Goal: Task Accomplishment & Management: Complete application form

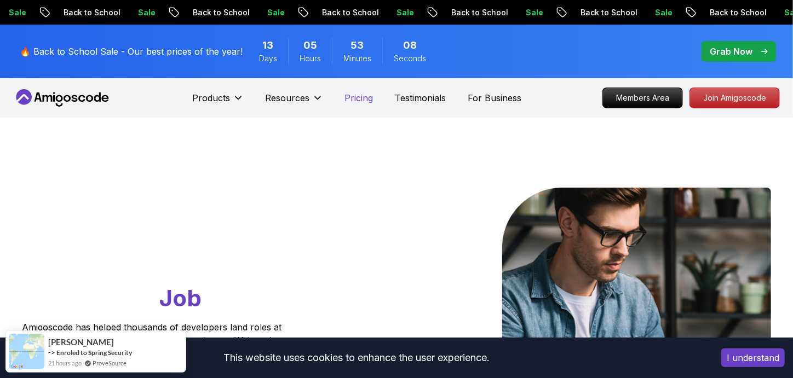
scroll to position [273, 0]
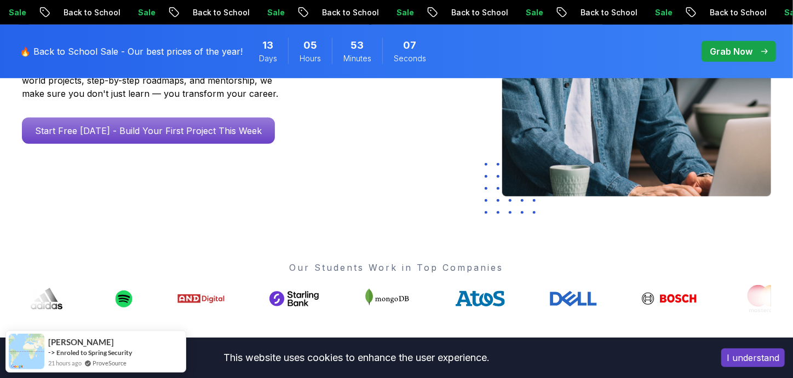
click at [748, 356] on button "I understand" at bounding box center [753, 358] width 64 height 19
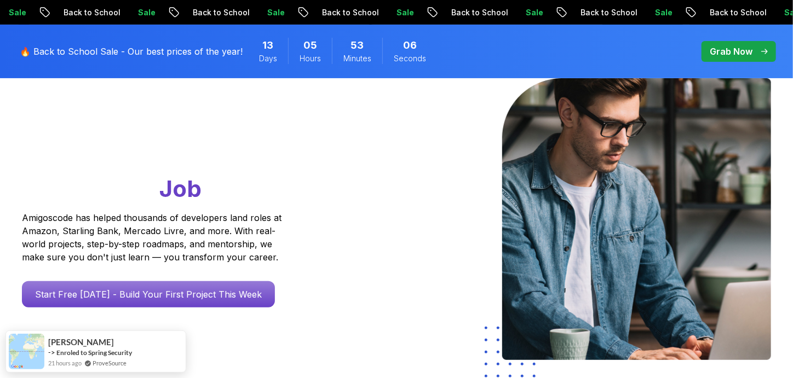
scroll to position [0, 0]
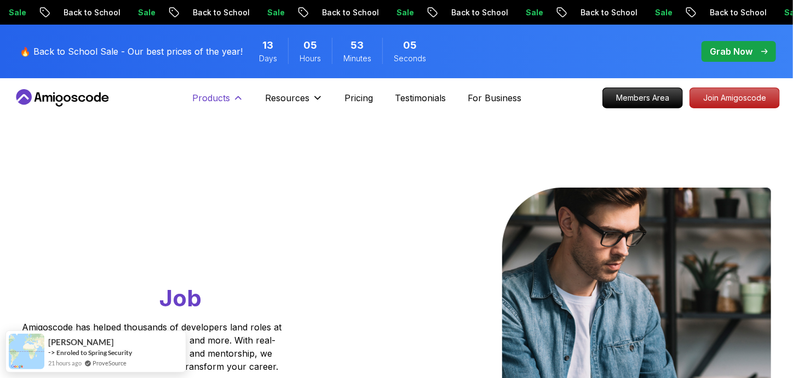
click at [193, 105] on p "Products" at bounding box center [212, 97] width 38 height 13
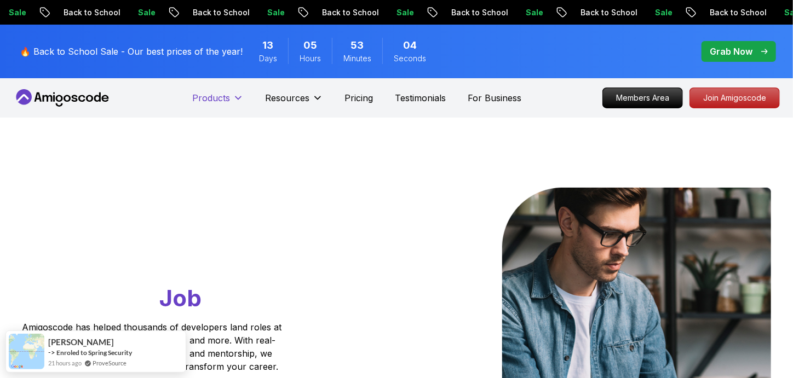
click at [193, 105] on p "Products" at bounding box center [212, 97] width 38 height 13
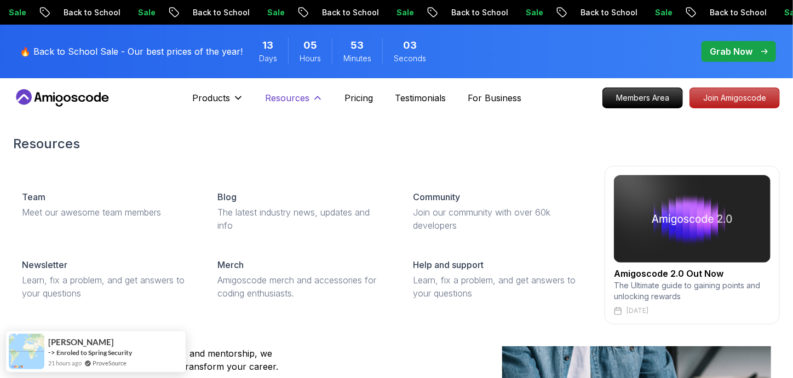
click at [266, 105] on p "Resources" at bounding box center [288, 97] width 44 height 13
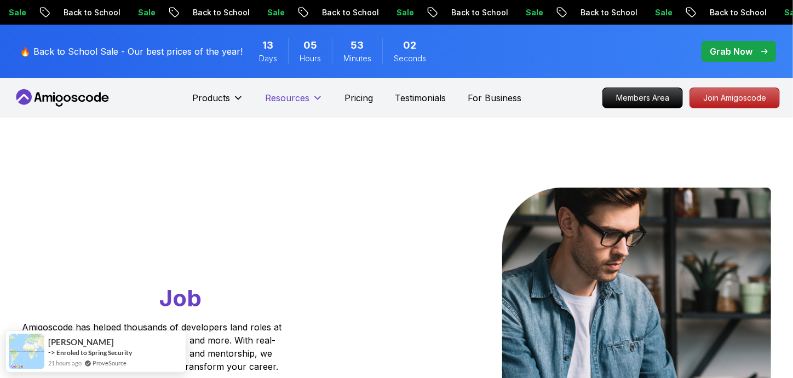
click at [266, 105] on p "Resources" at bounding box center [288, 97] width 44 height 13
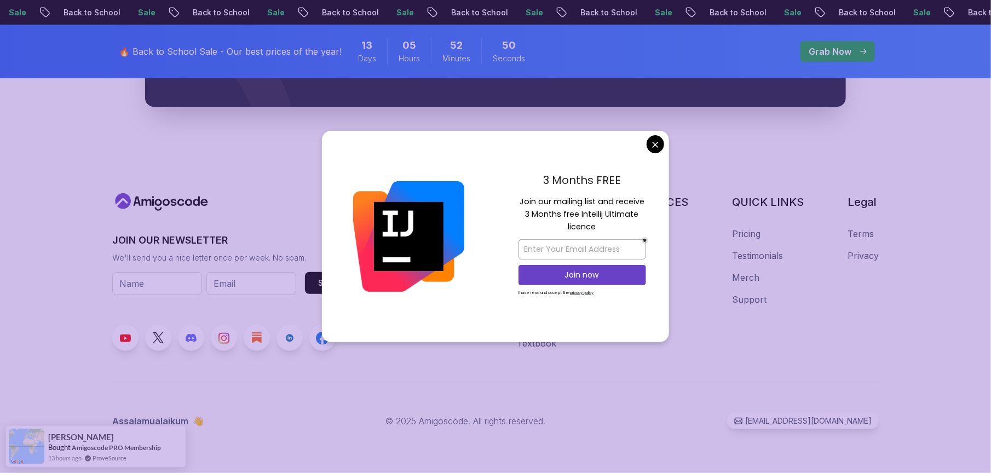
scroll to position [5358, 0]
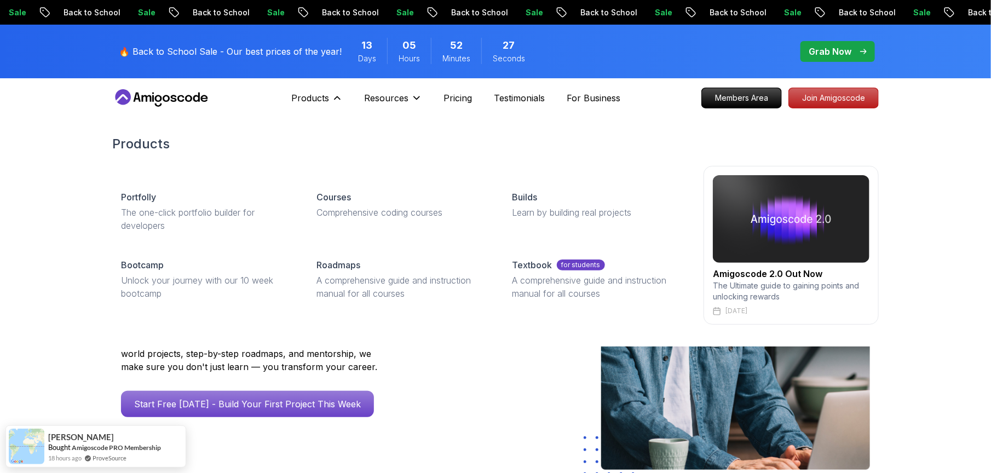
scroll to position [68, 0]
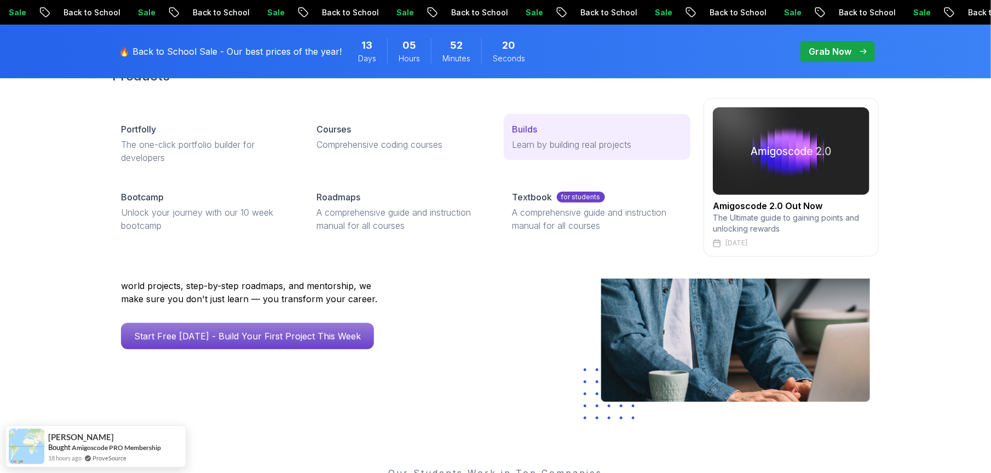
click at [563, 136] on div "Builds" at bounding box center [597, 129] width 169 height 13
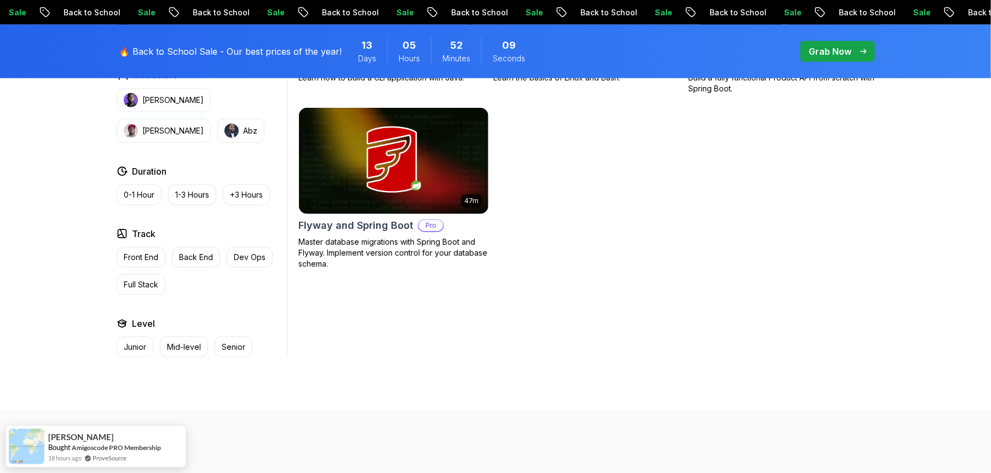
scroll to position [411, 0]
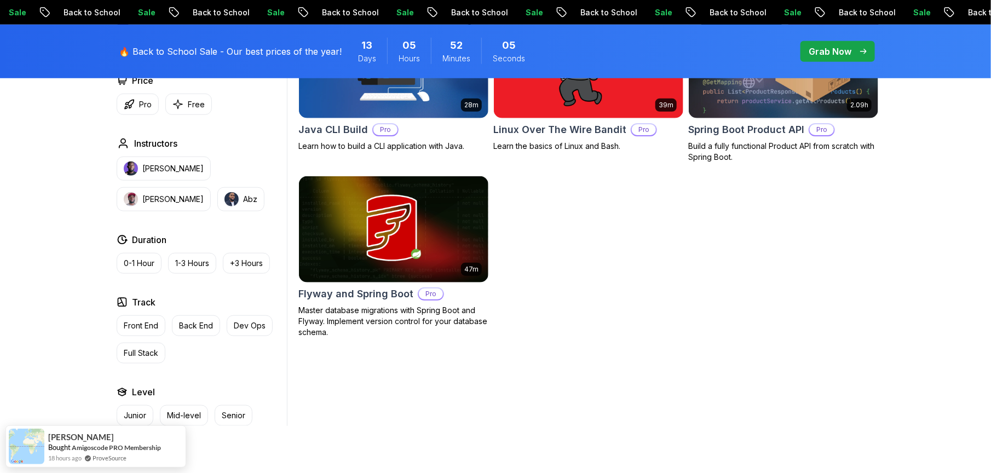
click at [792, 53] on span "pre-order" at bounding box center [838, 51] width 74 height 21
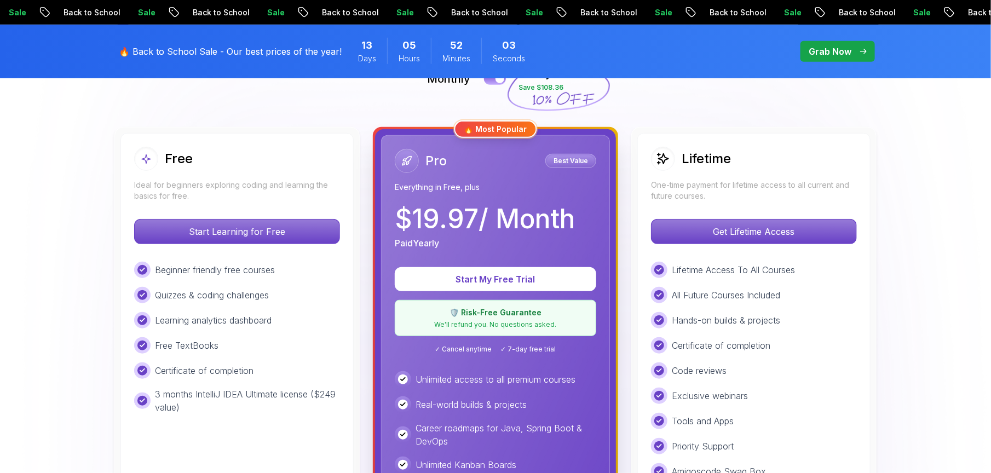
scroll to position [411, 0]
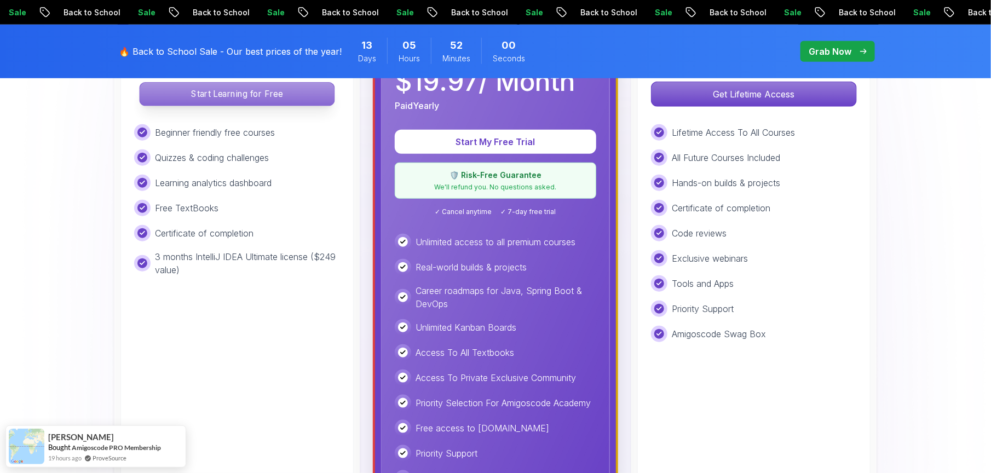
click at [334, 106] on p "Start Learning for Free" at bounding box center [237, 94] width 194 height 23
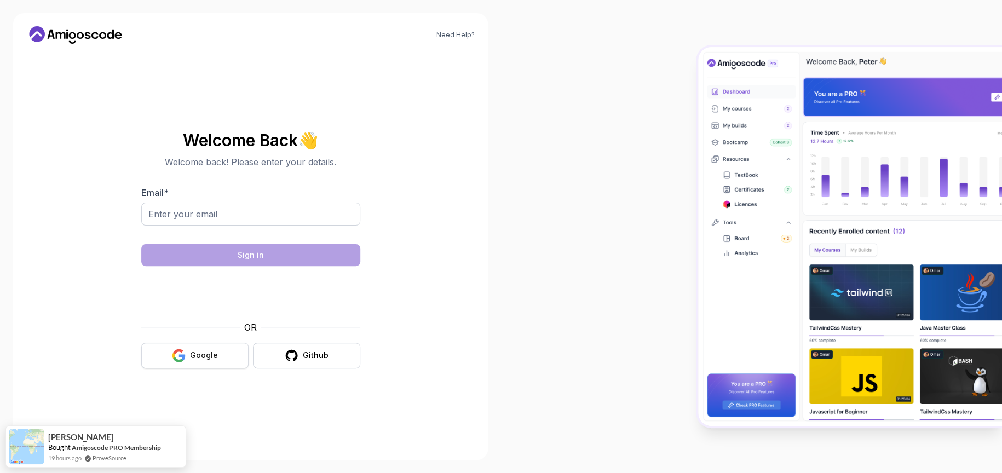
click at [191, 369] on button "Google" at bounding box center [194, 356] width 107 height 26
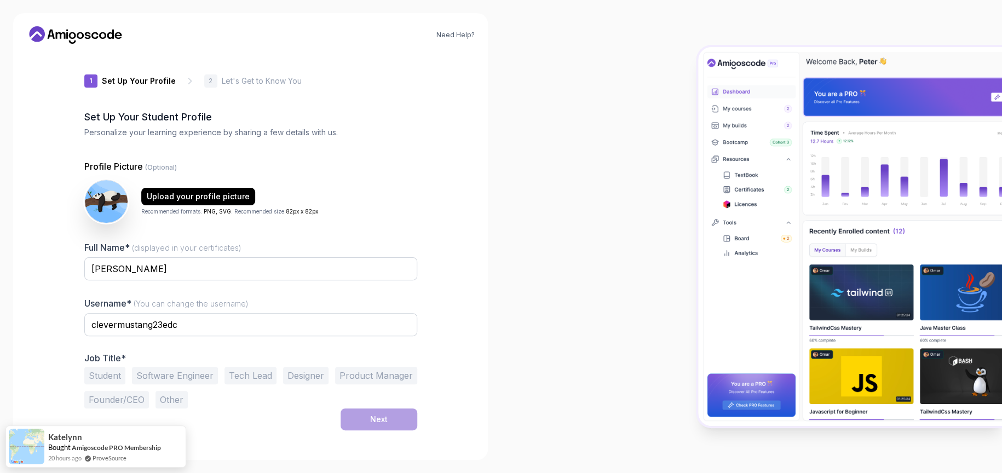
scroll to position [88, 0]
click at [241, 313] on input "clevermustang23edc" at bounding box center [250, 324] width 333 height 23
type input "piyushsahu"
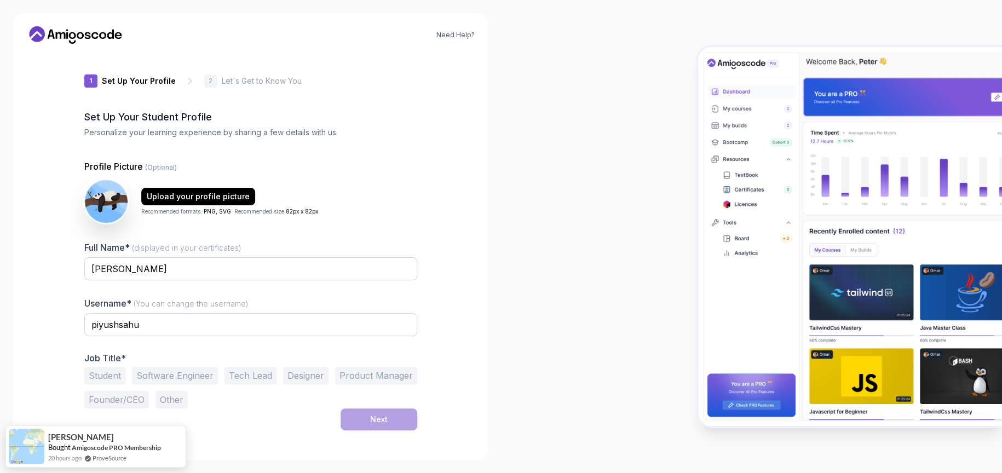
click at [84, 375] on button "Student" at bounding box center [104, 376] width 41 height 18
click at [394, 416] on button "Next" at bounding box center [379, 420] width 77 height 22
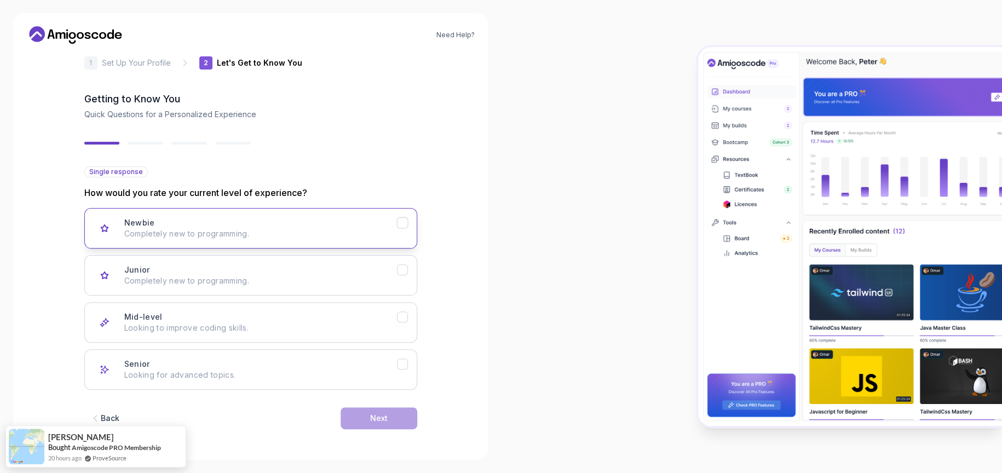
click at [232, 228] on p "Completely new to programming." at bounding box center [260, 233] width 273 height 11
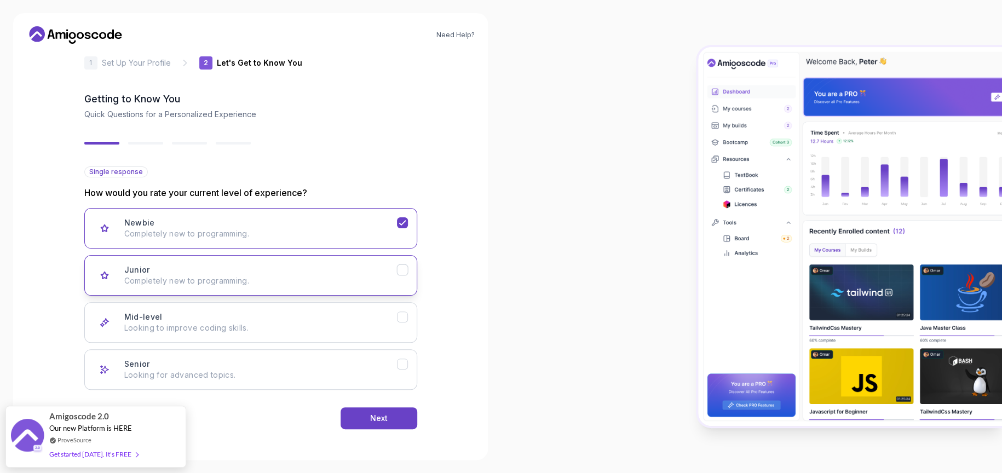
click at [239, 267] on div "Junior Completely new to programming." at bounding box center [260, 275] width 273 height 22
click at [237, 333] on p "Looking to improve coding skills." at bounding box center [260, 328] width 273 height 11
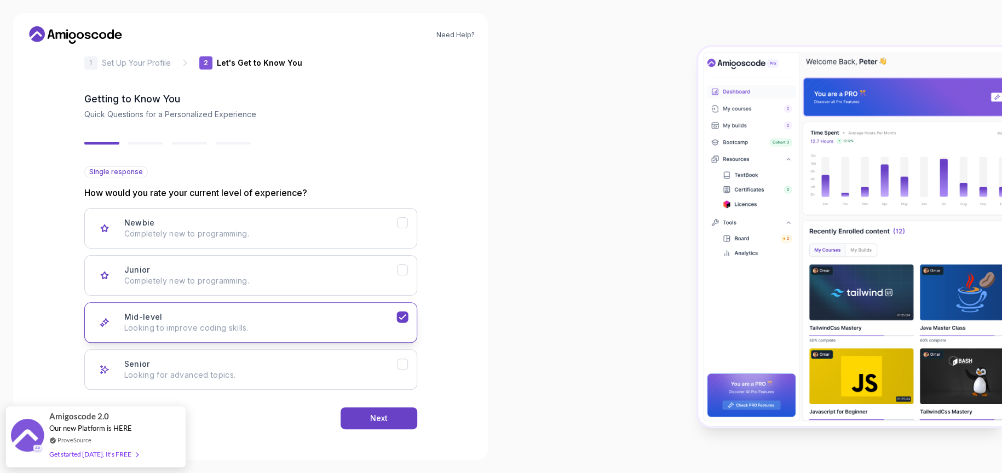
scroll to position [134, 0]
click at [390, 407] on button "Next" at bounding box center [379, 418] width 77 height 22
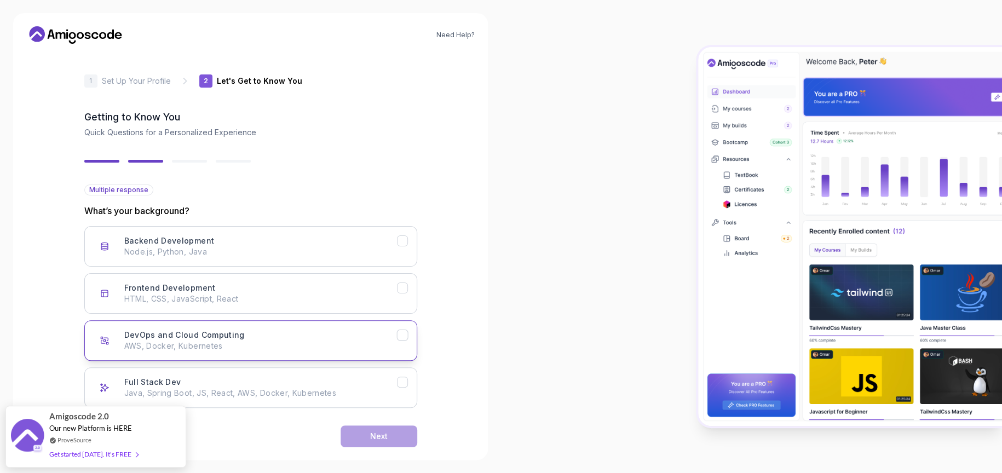
scroll to position [68, 0]
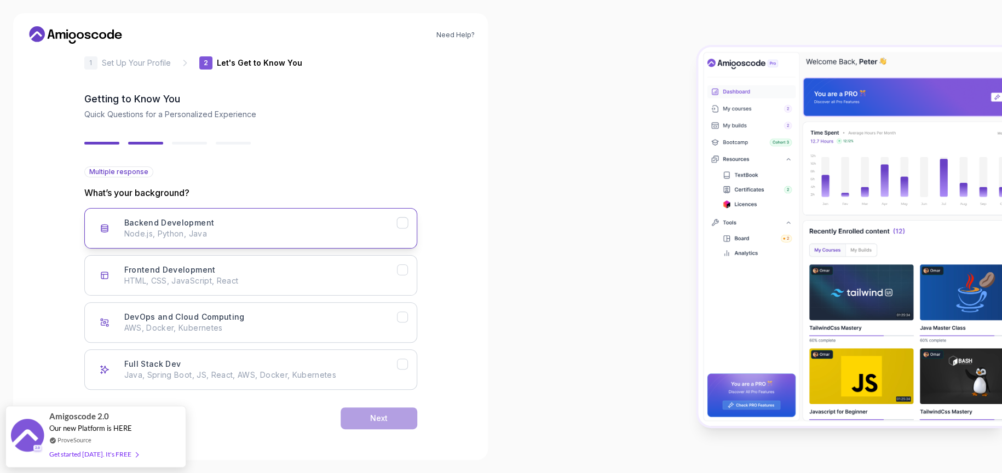
click at [290, 223] on div "Backend Development Node.js, Python, Java" at bounding box center [260, 228] width 273 height 22
click at [268, 286] on p "HTML, CSS, JavaScript, React" at bounding box center [260, 280] width 273 height 11
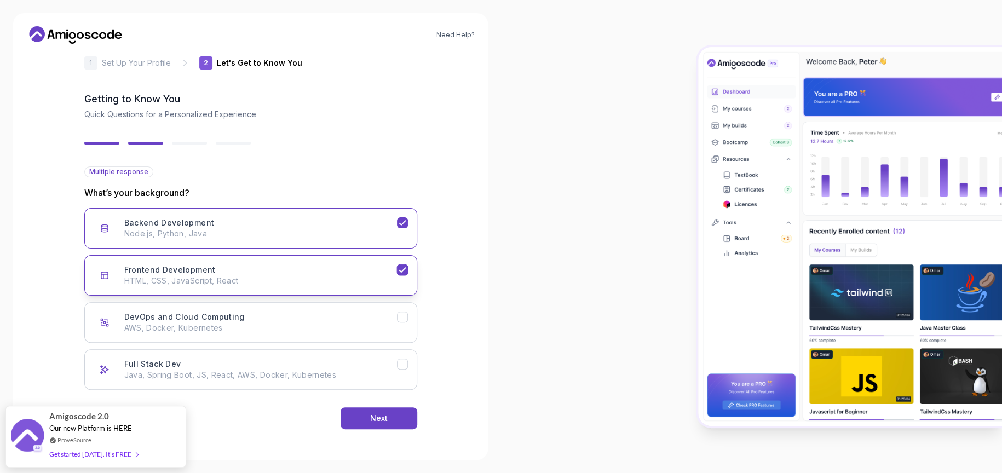
scroll to position [134, 0]
click at [362, 370] on p "Java, Spring Boot, JS, React, AWS, Docker, Kubernetes" at bounding box center [260, 375] width 273 height 11
click at [388, 413] on div "Next" at bounding box center [379, 418] width 18 height 11
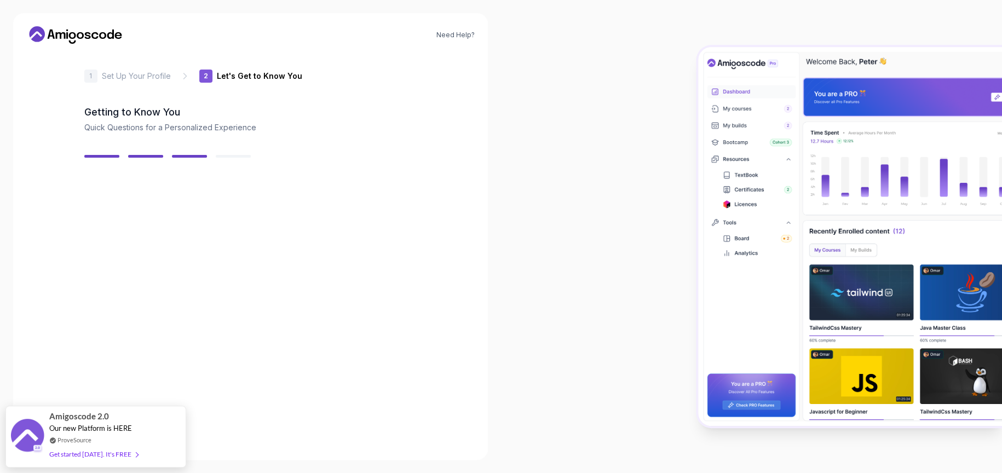
scroll to position [120, 0]
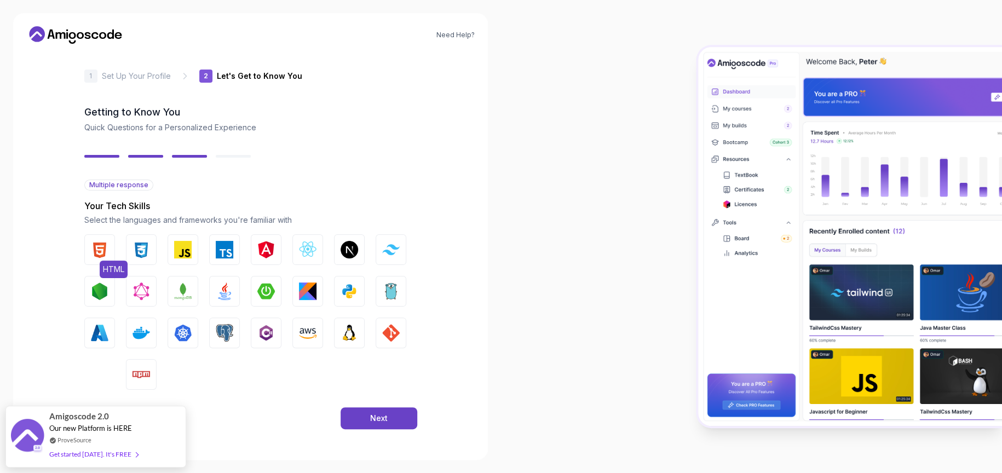
click at [91, 241] on img "button" at bounding box center [100, 250] width 18 height 18
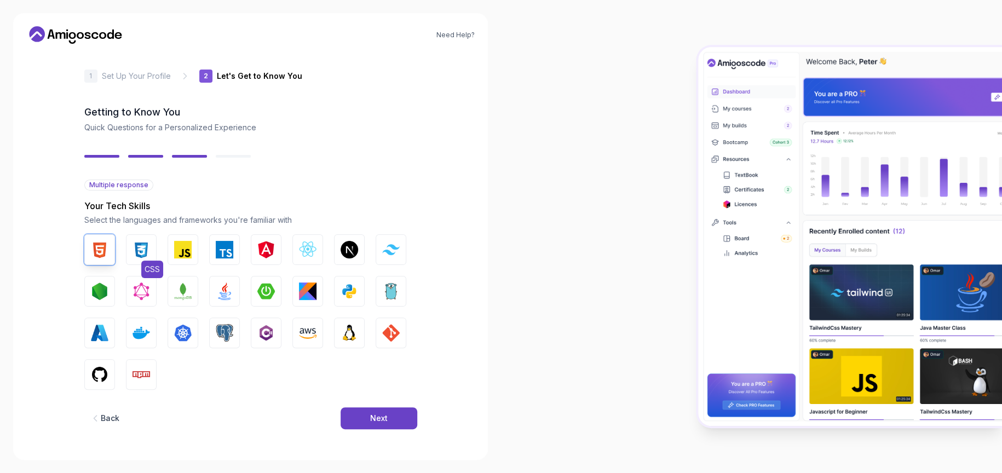
click at [126, 234] on button "CSS" at bounding box center [141, 249] width 31 height 31
click at [178, 234] on button "JavaScript" at bounding box center [183, 249] width 31 height 31
click at [321, 234] on button "React.js" at bounding box center [307, 249] width 31 height 31
click at [358, 241] on img "button" at bounding box center [350, 250] width 18 height 18
click at [382, 244] on img "button" at bounding box center [391, 249] width 18 height 10
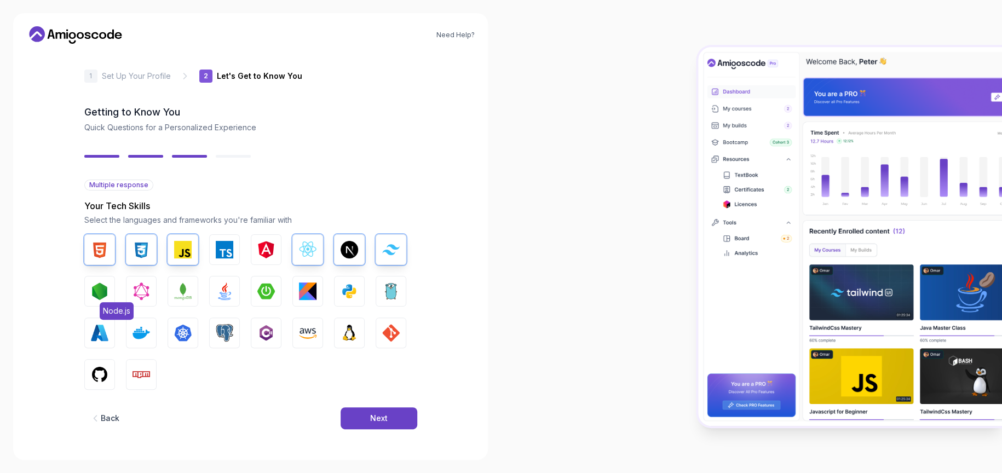
click at [115, 276] on button "Node.js" at bounding box center [99, 291] width 31 height 31
click at [198, 276] on button "MongoDB" at bounding box center [183, 291] width 31 height 31
click at [233, 283] on img "button" at bounding box center [225, 292] width 18 height 18
click at [281, 276] on button "Spring Boot" at bounding box center [266, 291] width 31 height 31
click at [108, 366] on img "button" at bounding box center [100, 375] width 18 height 18
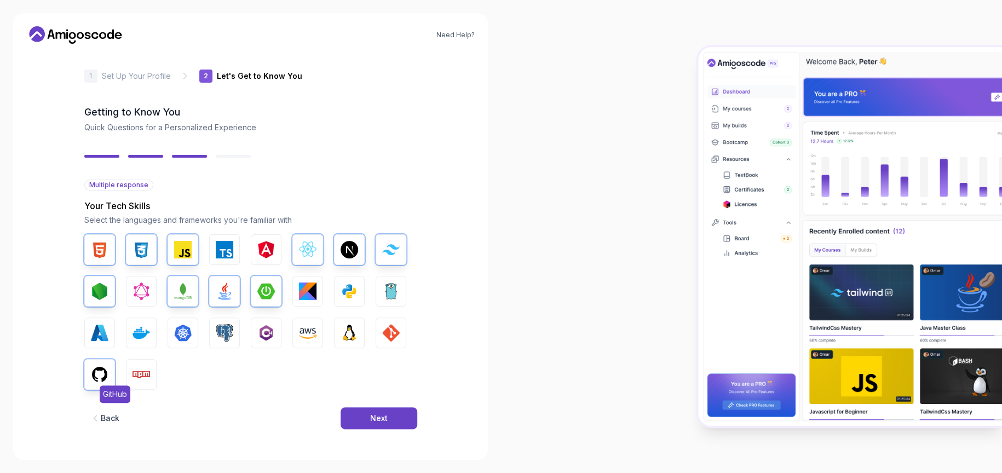
scroll to position [119, 0]
drag, startPoint x: 181, startPoint y: 340, endPoint x: 181, endPoint y: 314, distance: 25.2
click at [376, 338] on button "GIT" at bounding box center [391, 333] width 31 height 31
click at [150, 324] on img "button" at bounding box center [142, 333] width 18 height 18
click at [393, 407] on button "Next" at bounding box center [379, 418] width 77 height 22
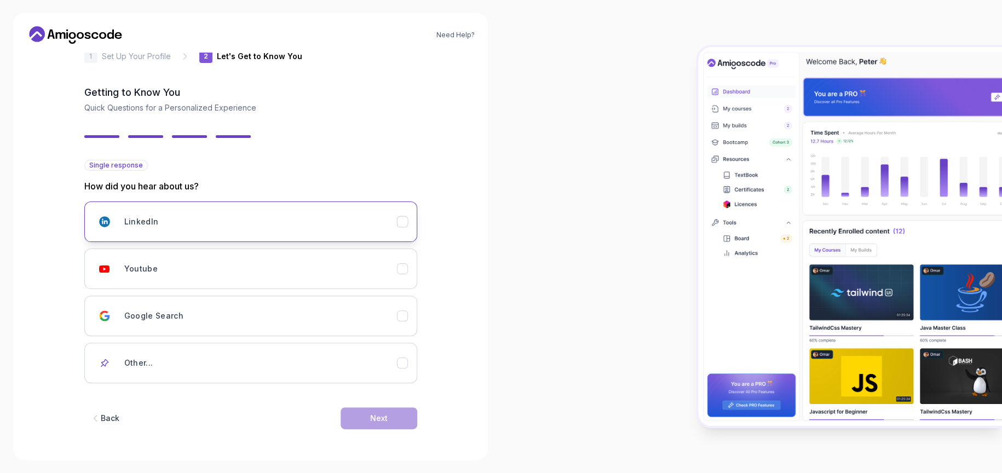
scroll to position [142, 0]
click at [169, 350] on button "Other..." at bounding box center [250, 363] width 333 height 41
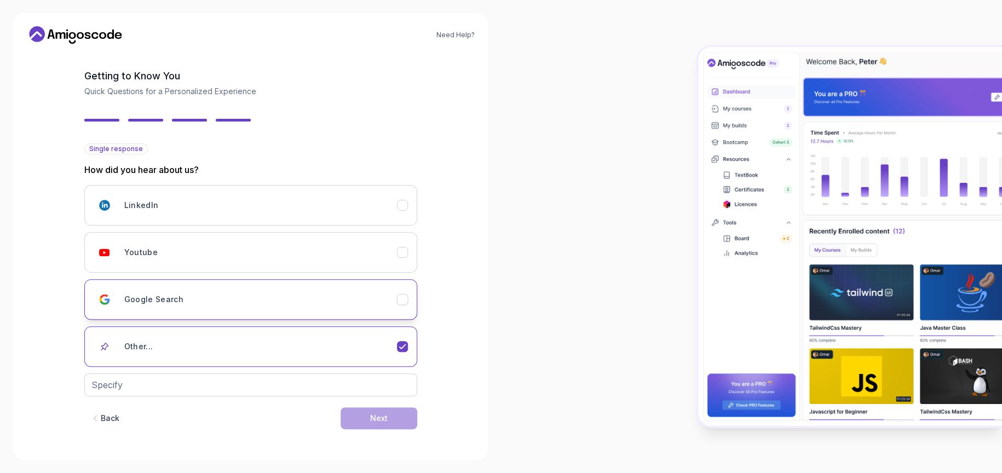
click at [189, 289] on div "Google Search" at bounding box center [260, 300] width 273 height 22
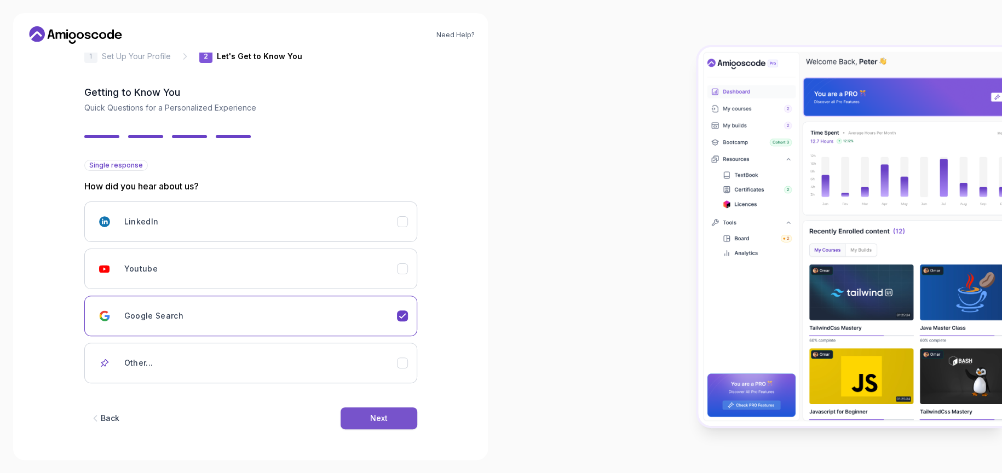
click at [388, 413] on div "Next" at bounding box center [379, 418] width 18 height 11
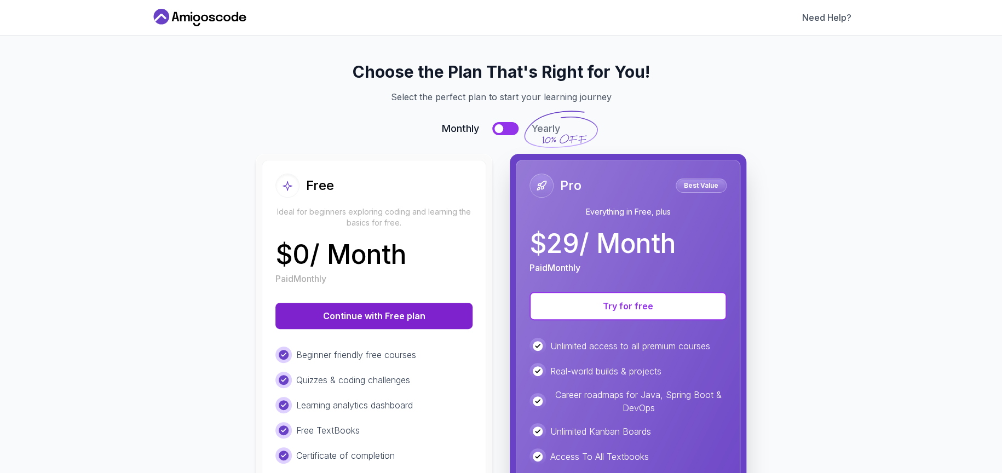
scroll to position [137, 0]
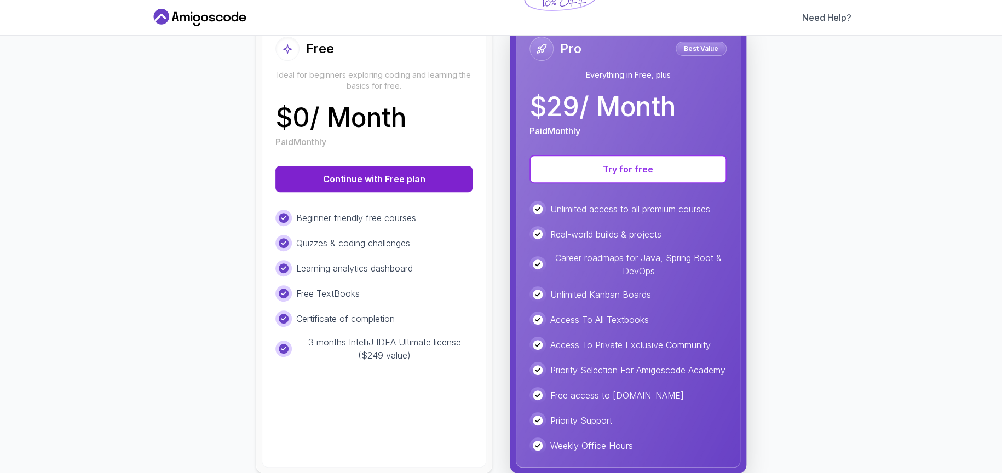
click at [383, 192] on button "Continue with Free plan" at bounding box center [373, 179] width 197 height 26
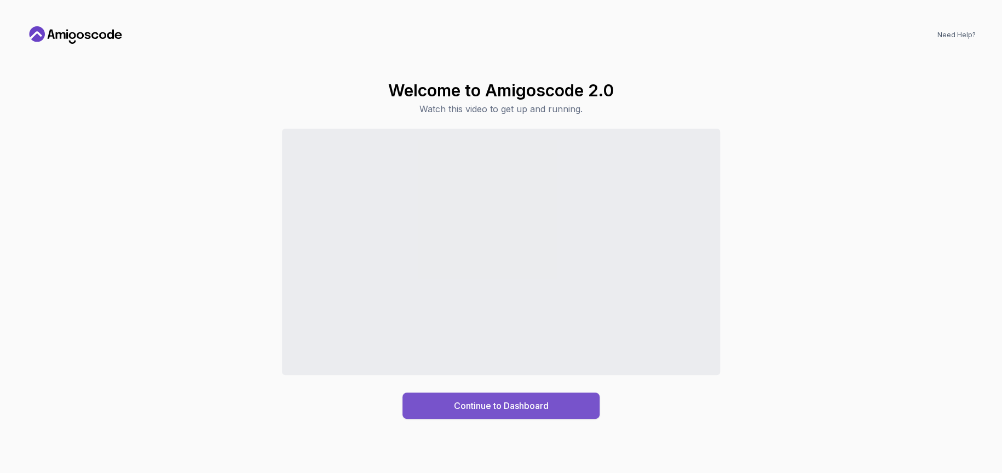
click at [485, 412] on div "Continue to Dashboard" at bounding box center [501, 405] width 95 height 13
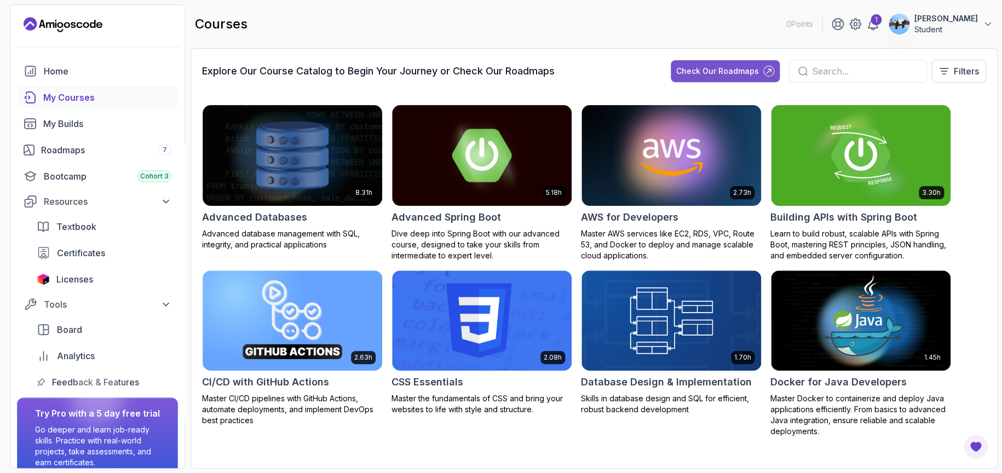
click at [676, 77] on div "Check Our Roadmaps" at bounding box center [717, 71] width 83 height 11
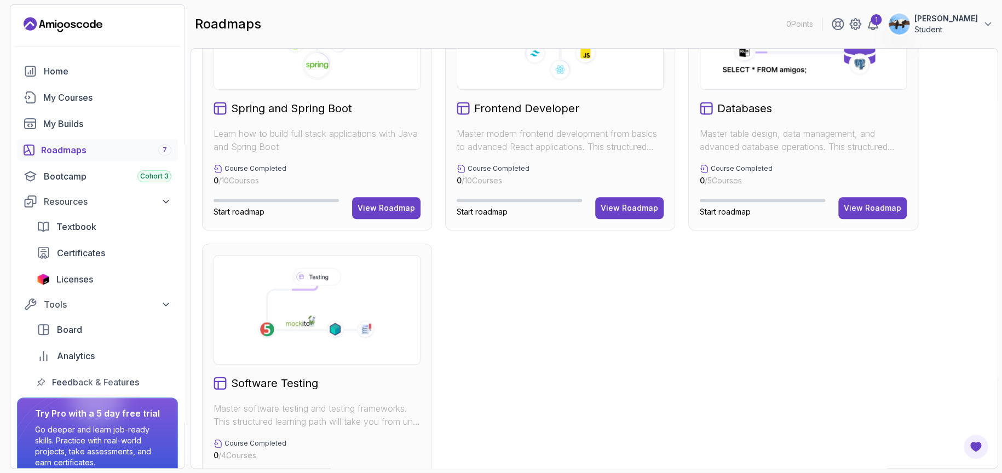
scroll to position [297, 0]
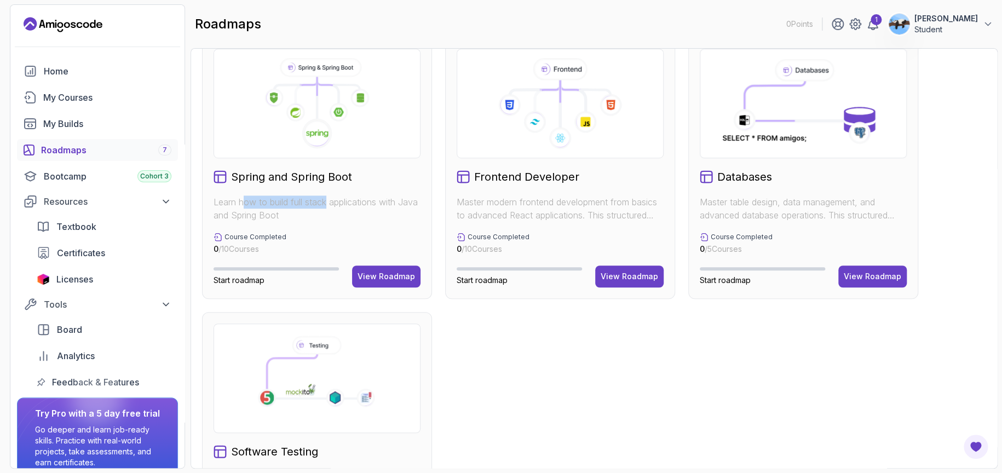
drag, startPoint x: 259, startPoint y: 285, endPoint x: 373, endPoint y: 290, distance: 114.6
click at [373, 222] on p "Learn how to build full stack applications with Java and Spring Boot" at bounding box center [317, 208] width 207 height 26
drag, startPoint x: 296, startPoint y: 306, endPoint x: 381, endPoint y: 313, distance: 85.2
click at [381, 222] on p "Learn how to build full stack applications with Java and Spring Boot" at bounding box center [317, 208] width 207 height 26
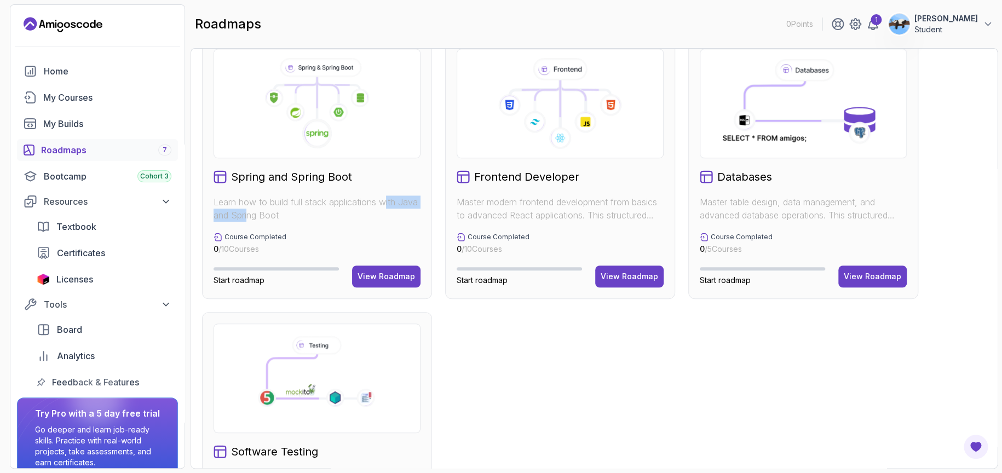
click at [383, 222] on p "Learn how to build full stack applications with Java and Spring Boot" at bounding box center [317, 208] width 207 height 26
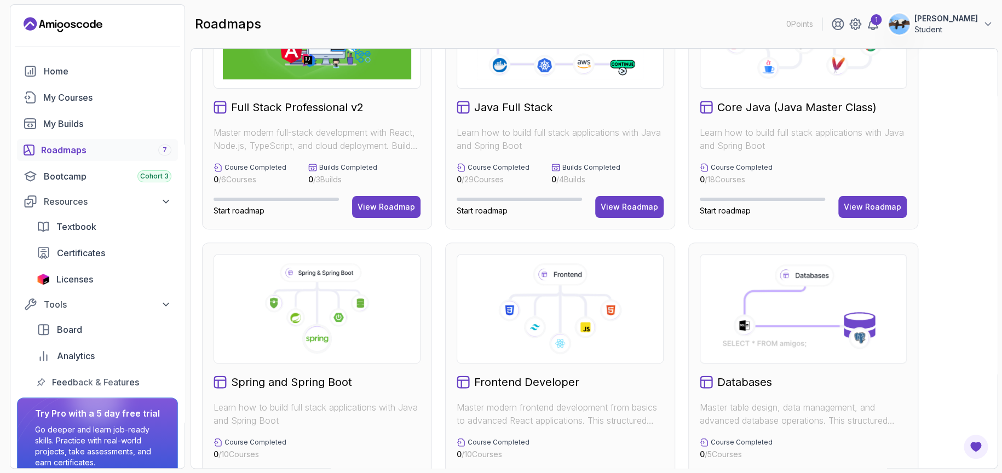
scroll to position [0, 0]
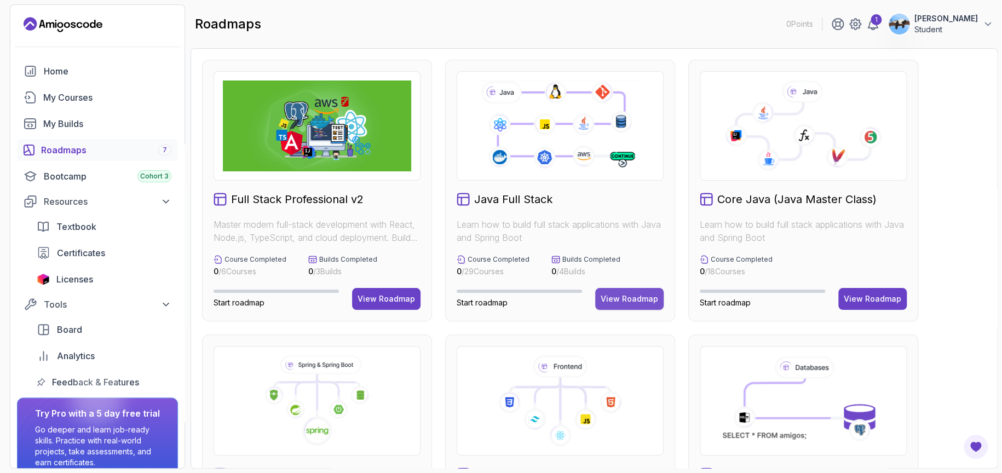
click at [616, 304] on div "View Roadmap" at bounding box center [629, 299] width 57 height 11
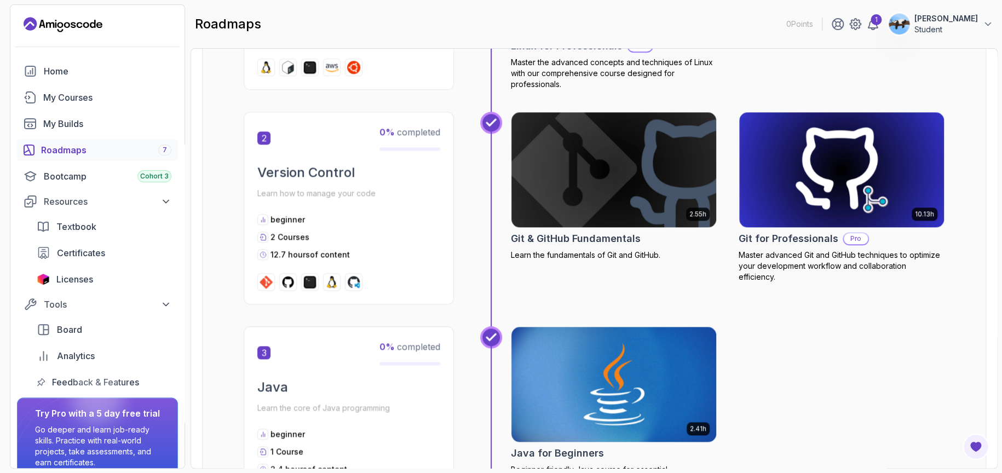
scroll to position [615, 0]
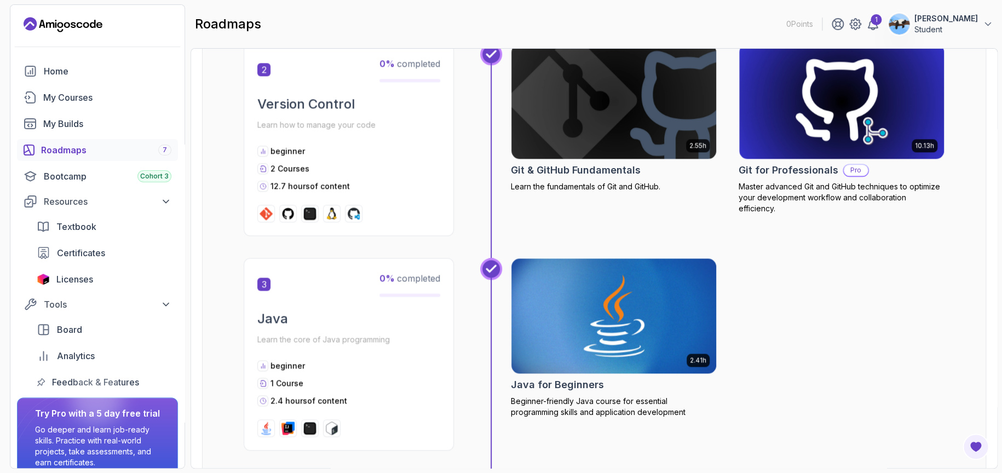
click at [350, 192] on div "beginner 2 Courses 12.7 hours of content" at bounding box center [348, 169] width 183 height 46
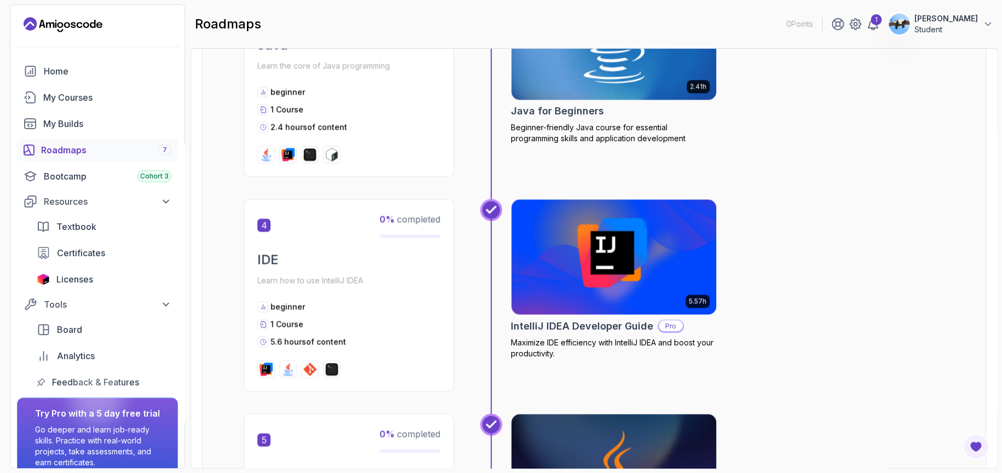
click at [350, 115] on div "1 Course" at bounding box center [348, 109] width 183 height 11
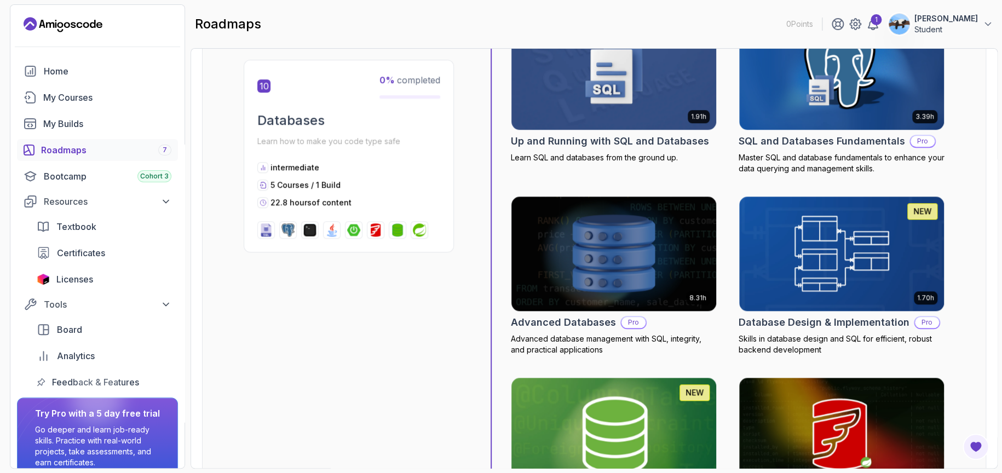
scroll to position [2943, 0]
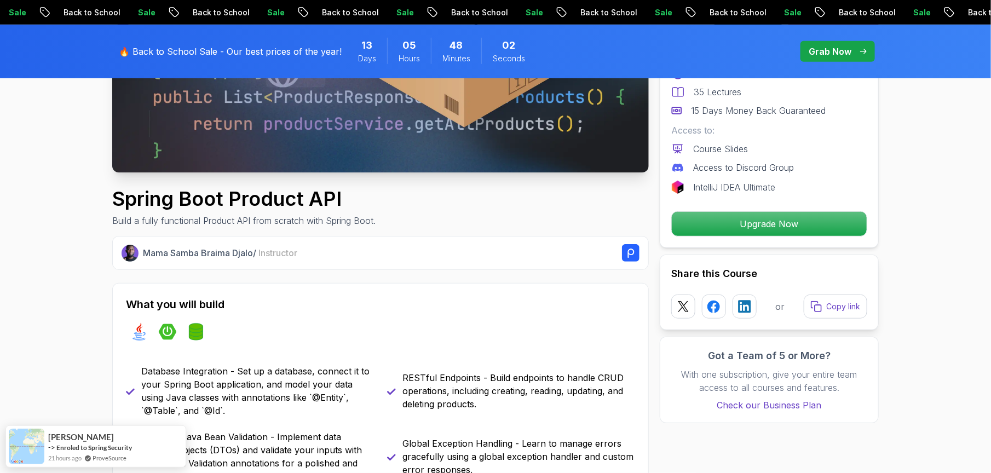
scroll to position [137, 0]
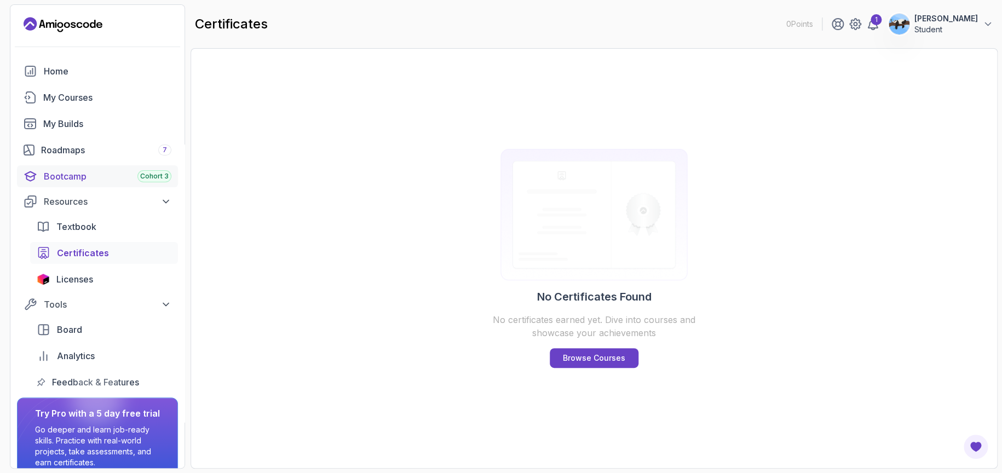
click at [109, 183] on div "Bootcamp Cohort 3" at bounding box center [108, 176] width 128 height 13
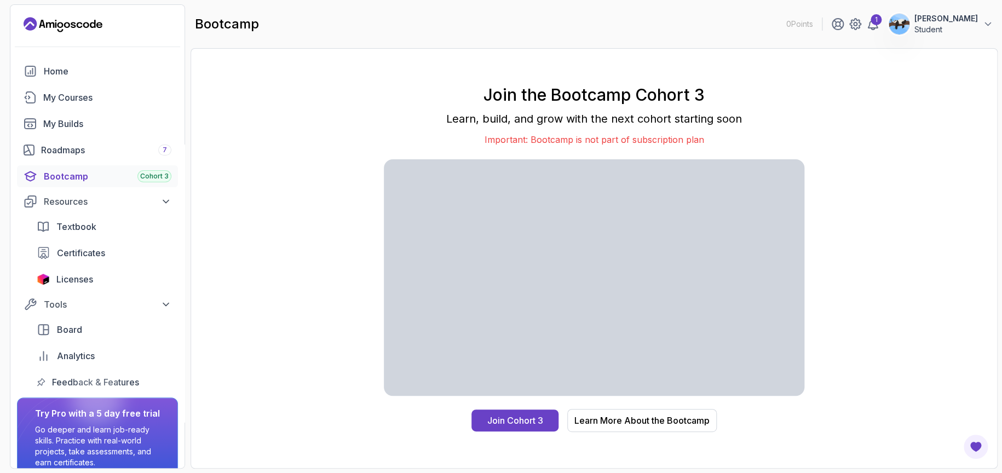
scroll to position [13, 0]
click at [109, 208] on div "Resources" at bounding box center [108, 201] width 128 height 13
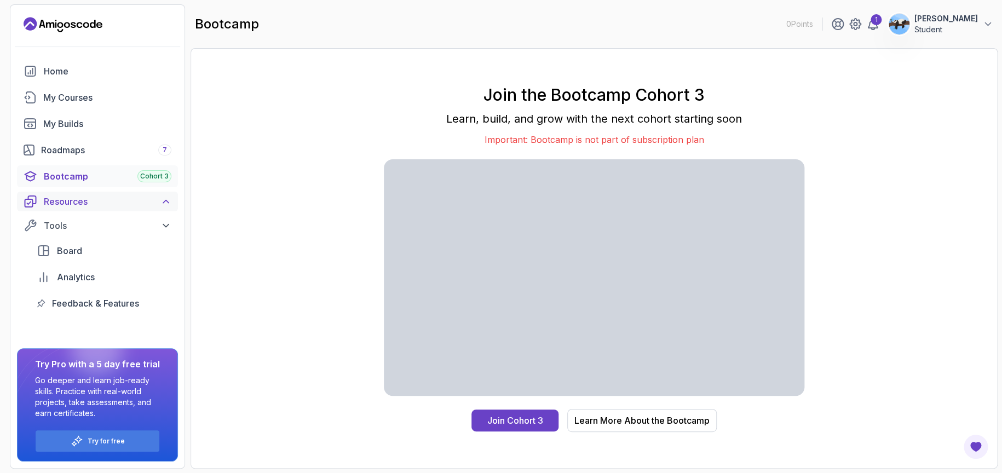
click at [109, 208] on div "Resources" at bounding box center [108, 201] width 128 height 13
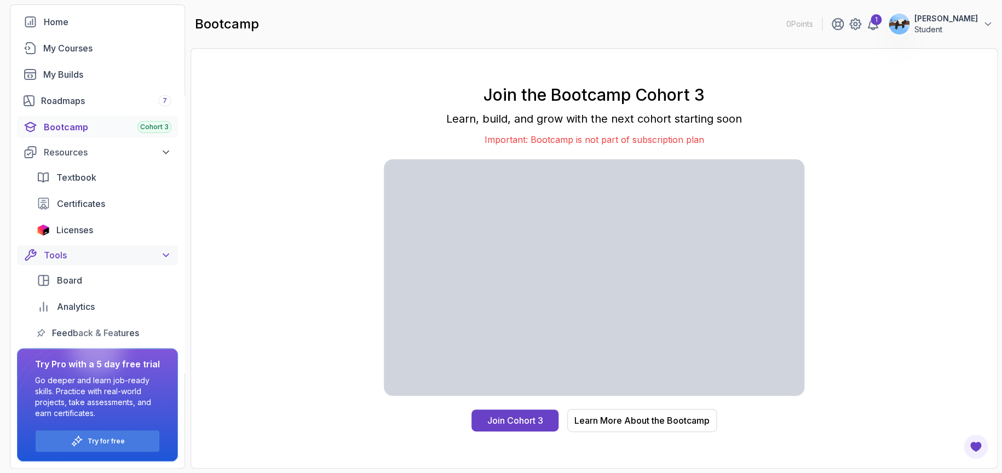
scroll to position [201, 0]
click at [108, 249] on div "Tools" at bounding box center [108, 255] width 128 height 13
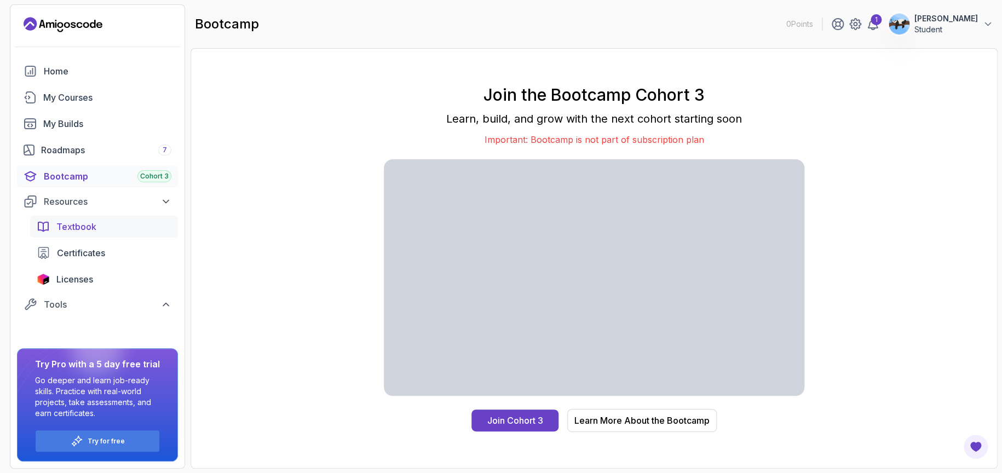
scroll to position [0, 0]
click at [104, 104] on div "My Courses" at bounding box center [107, 97] width 128 height 13
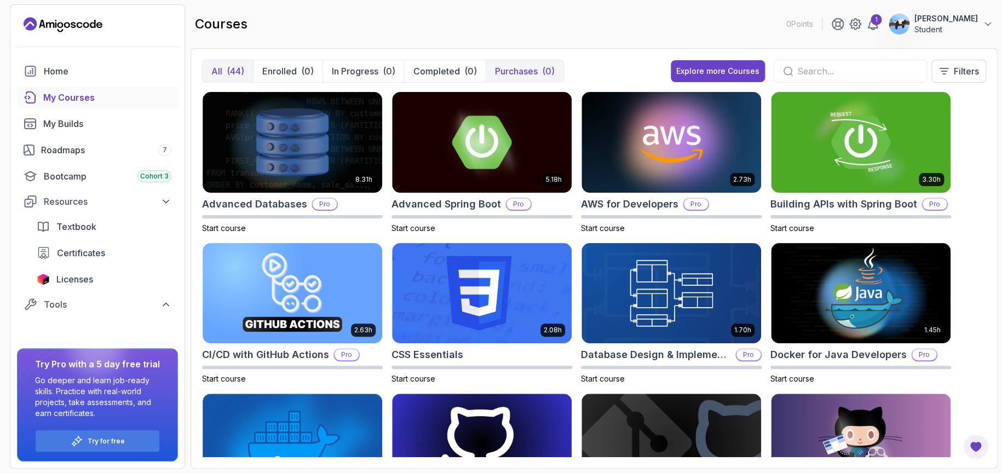
click at [555, 78] on div "(0)" at bounding box center [548, 71] width 13 height 13
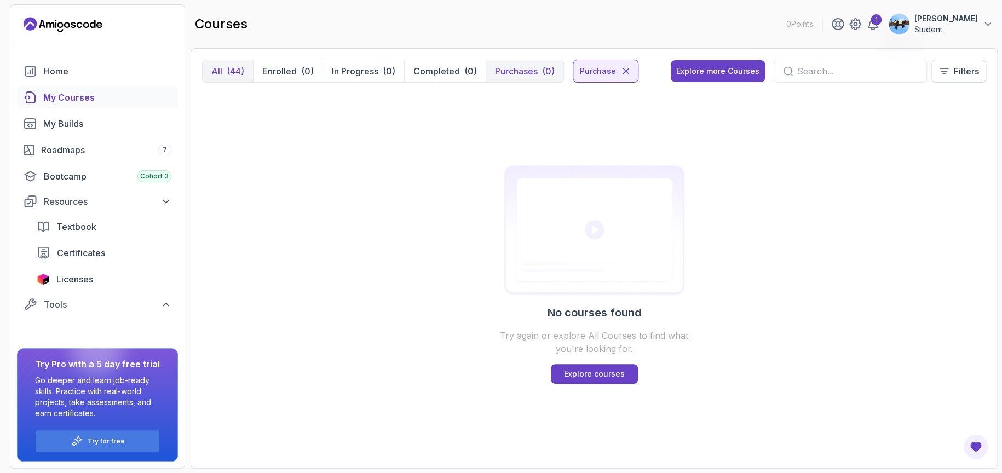
click at [555, 78] on div "(0)" at bounding box center [548, 71] width 13 height 13
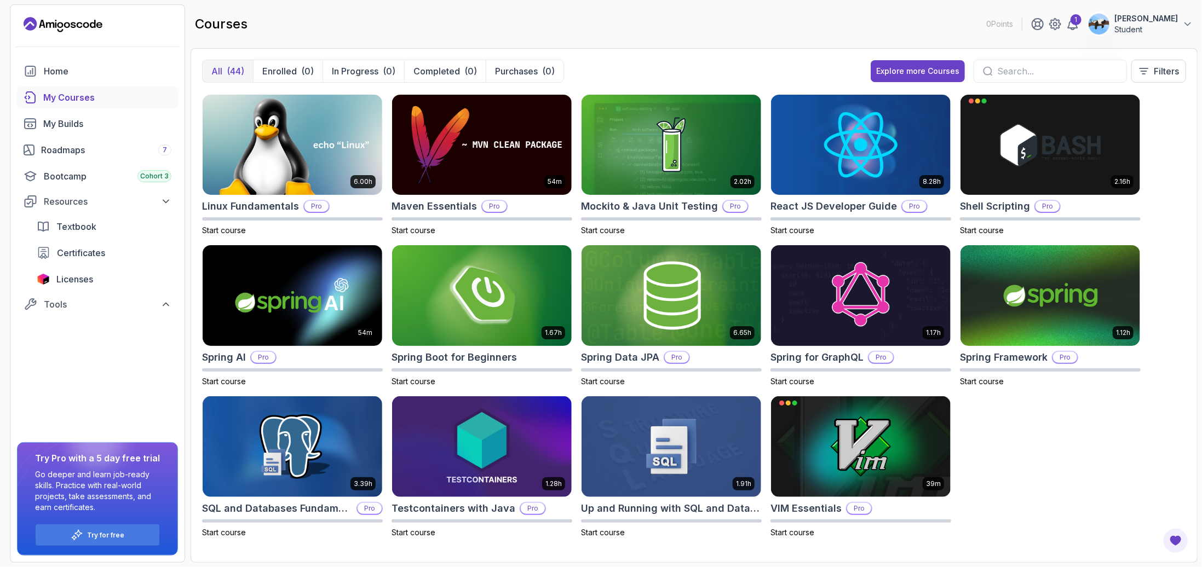
scroll to position [1040, 0]
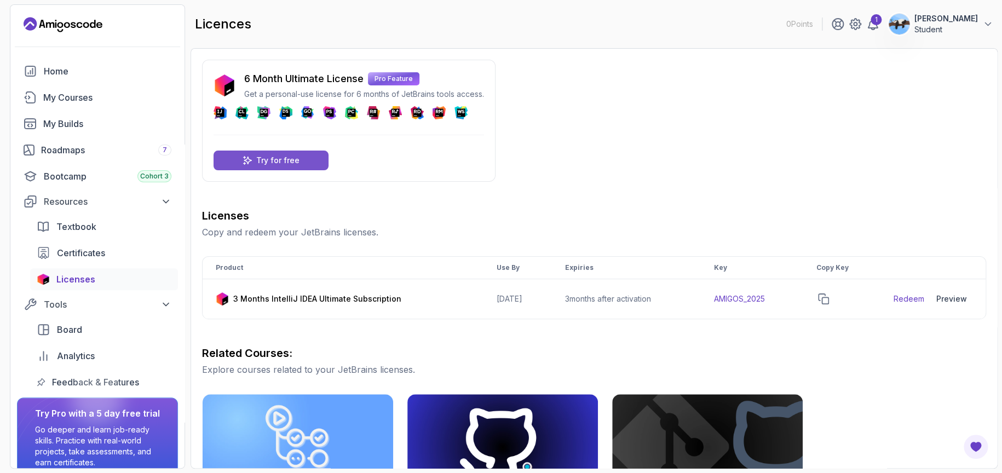
click at [300, 166] on p "Try for free" at bounding box center [277, 160] width 43 height 11
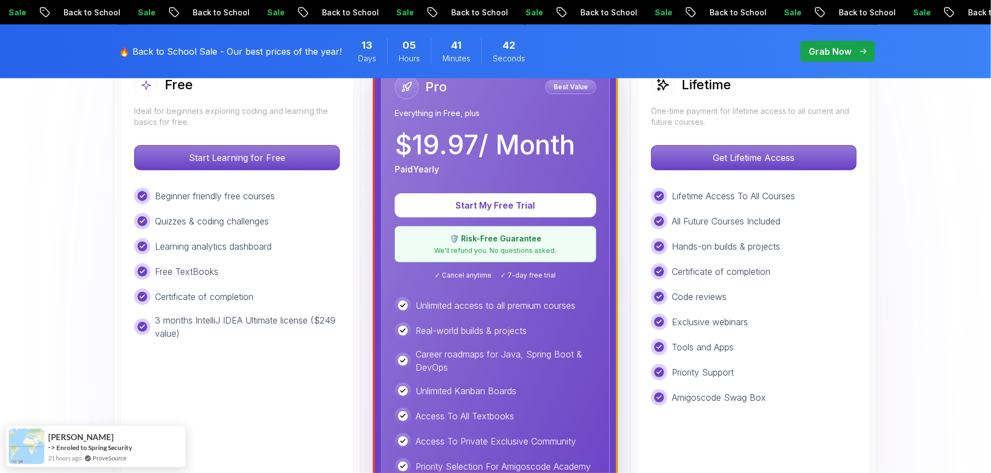
scroll to position [484, 0]
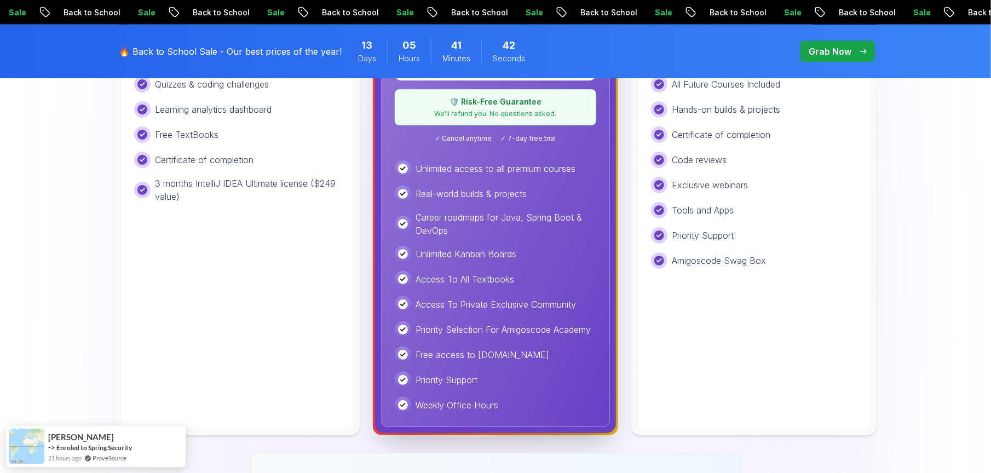
click at [318, 32] on p "Start Learning for Free" at bounding box center [237, 20] width 194 height 23
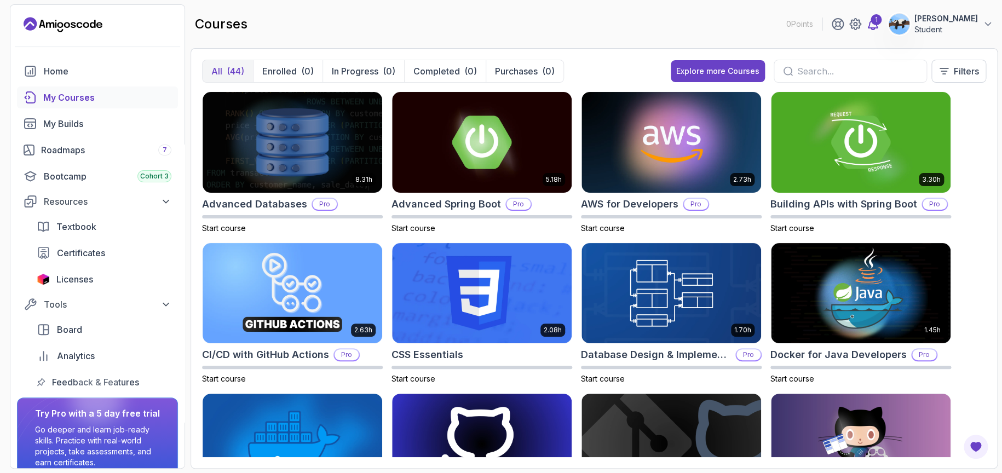
click at [871, 25] on div "1" at bounding box center [876, 19] width 11 height 11
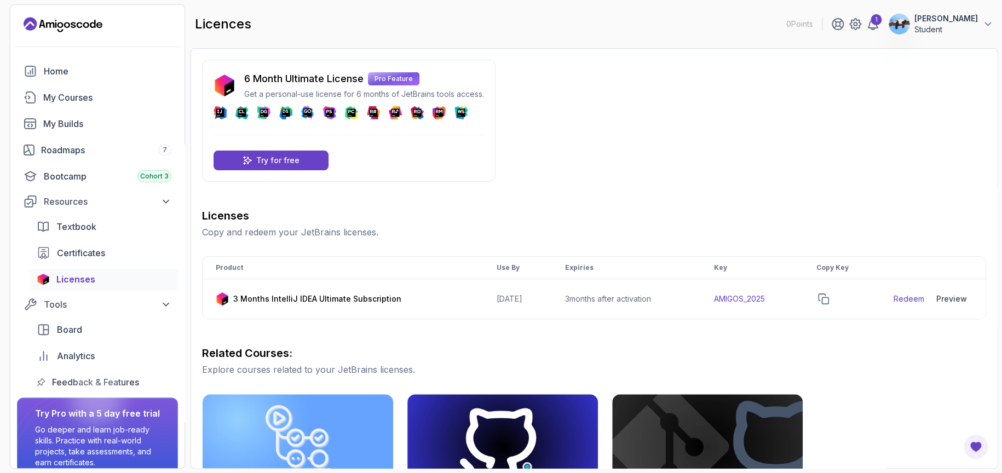
click at [271, 119] on div at bounding box center [263, 112] width 13 height 13
click at [899, 304] on link "Redeem" at bounding box center [909, 299] width 31 height 11
drag, startPoint x: 710, startPoint y: 384, endPoint x: 785, endPoint y: 374, distance: 76.3
click at [785, 319] on td "AMIGOS_2025" at bounding box center [752, 299] width 102 height 40
copy td "AMIGOS_2025"
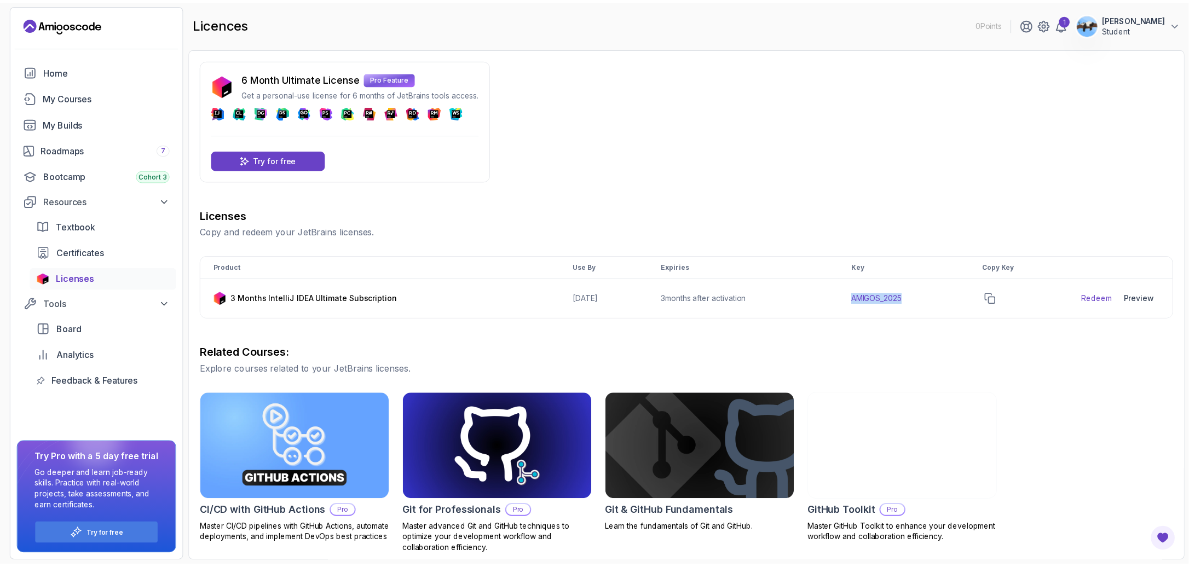
scroll to position [299, 0]
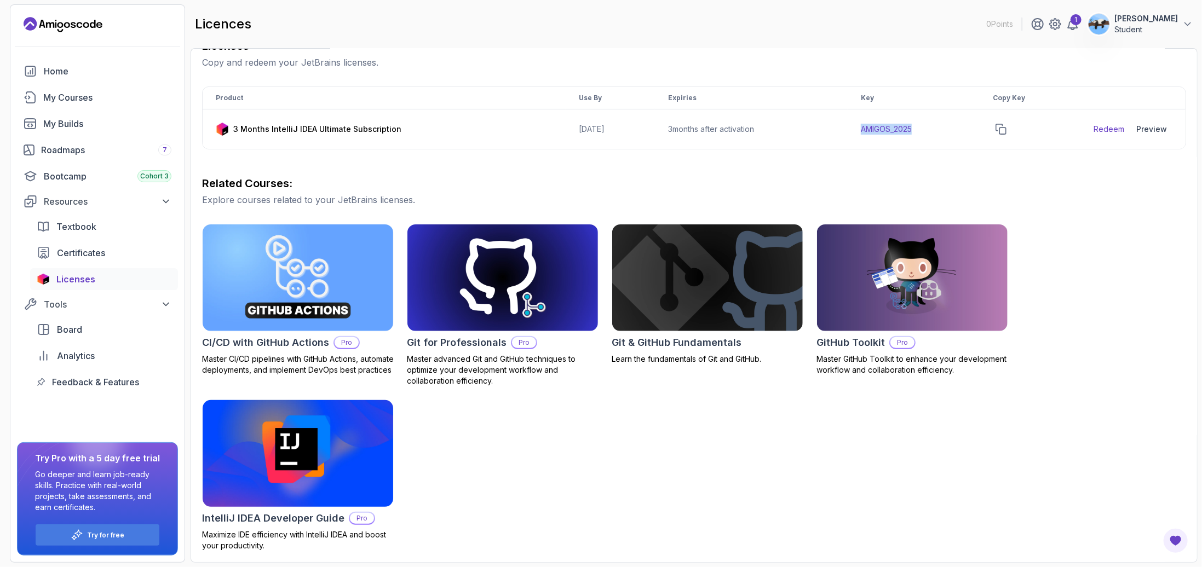
click at [296, 419] on img at bounding box center [298, 454] width 200 height 112
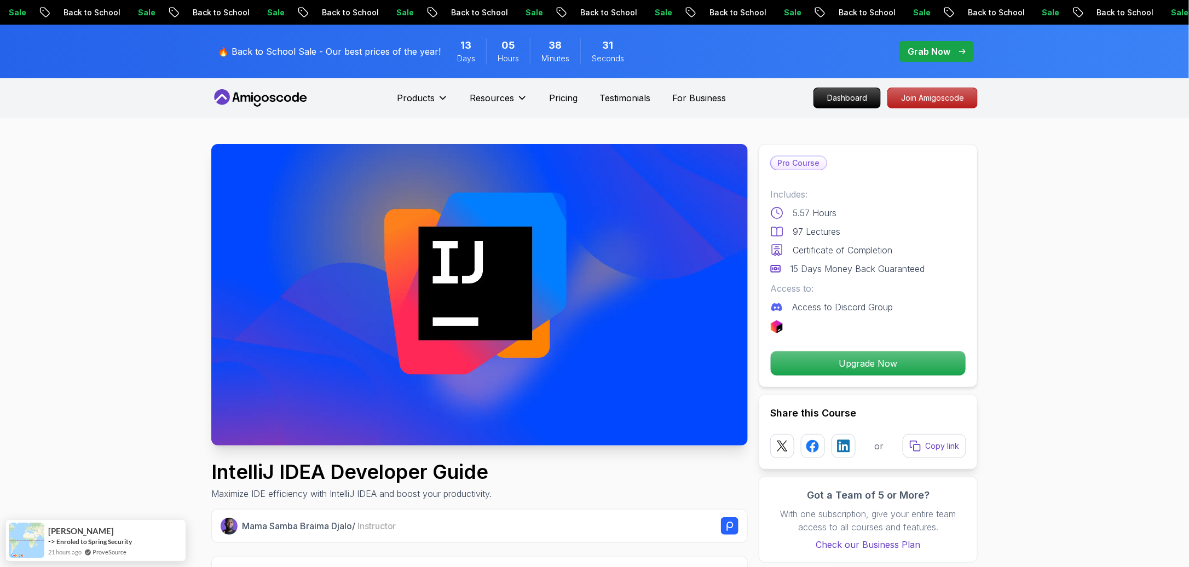
click at [474, 348] on img at bounding box center [479, 295] width 537 height 302
